Goal: Task Accomplishment & Management: Complete application form

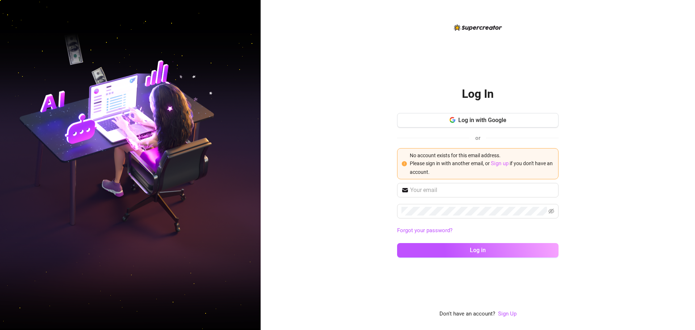
click at [498, 162] on link "Sign up" at bounding box center [500, 163] width 18 height 7
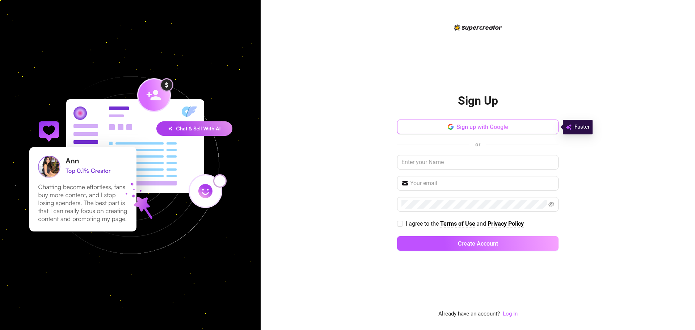
click at [454, 126] on button "Sign up with Google" at bounding box center [477, 126] width 161 height 14
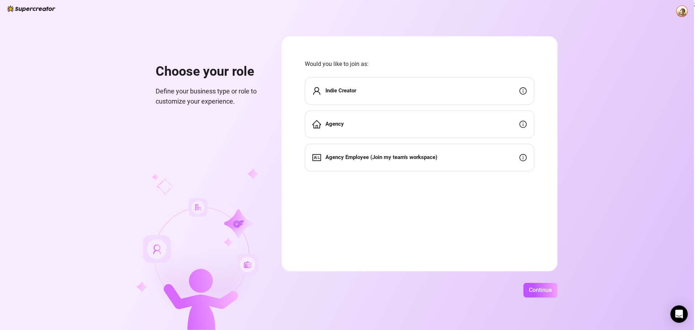
drag, startPoint x: 446, startPoint y: 130, endPoint x: 228, endPoint y: 298, distance: 275.5
drag, startPoint x: 228, startPoint y: 298, endPoint x: 191, endPoint y: 315, distance: 41.1
drag, startPoint x: 190, startPoint y: 315, endPoint x: 183, endPoint y: 318, distance: 7.3
drag, startPoint x: 183, startPoint y: 318, endPoint x: 434, endPoint y: 173, distance: 289.8
click at [418, 158] on strong "Agency Employee (Join my team's workspace)" at bounding box center [381, 157] width 112 height 7
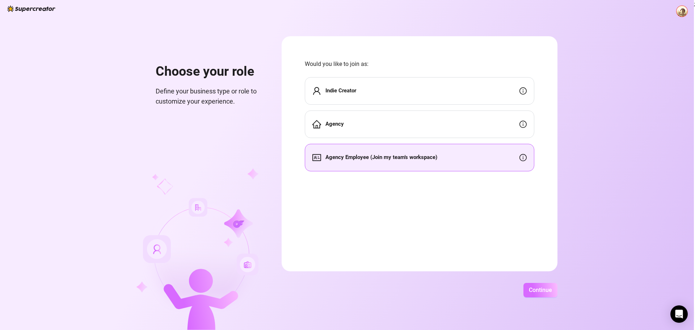
click at [548, 284] on button "Continue" at bounding box center [540, 290] width 34 height 14
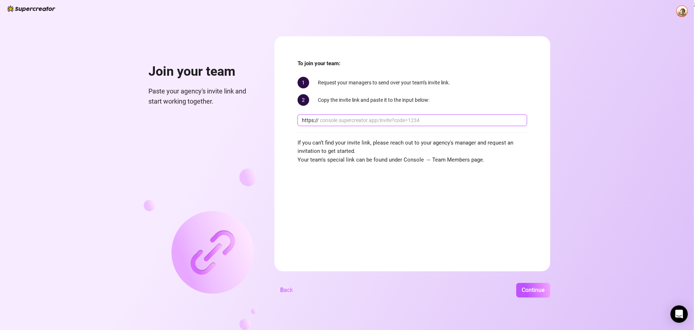
click at [410, 121] on input "text" at bounding box center [421, 120] width 203 height 8
paste input "[DOMAIN_NAME][URL]"
type input "[DOMAIN_NAME][URL]"
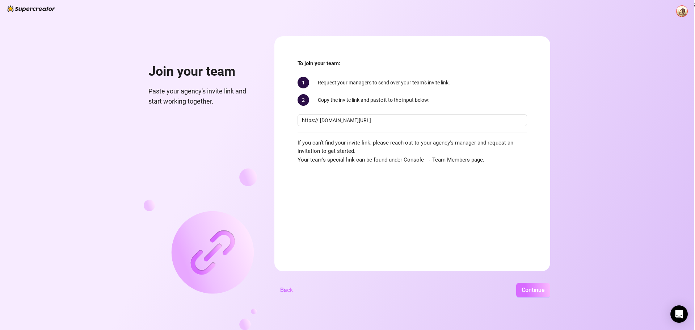
click at [528, 292] on span "Continue" at bounding box center [532, 289] width 23 height 7
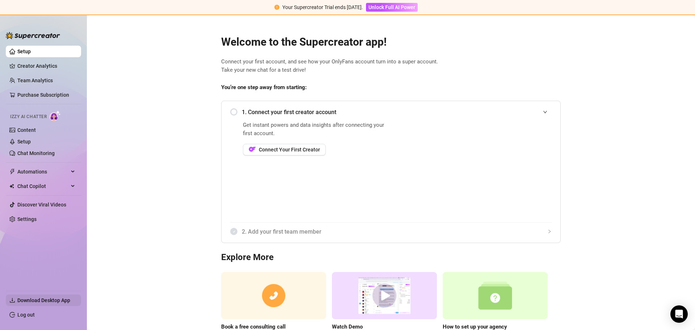
click at [48, 301] on span "Download Desktop App" at bounding box center [43, 300] width 53 height 6
